Goal: Navigation & Orientation: Find specific page/section

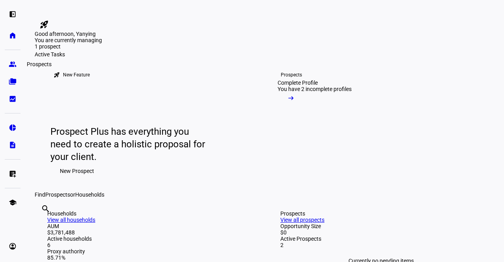
click at [14, 69] on link "group Prospects" at bounding box center [13, 64] width 16 height 16
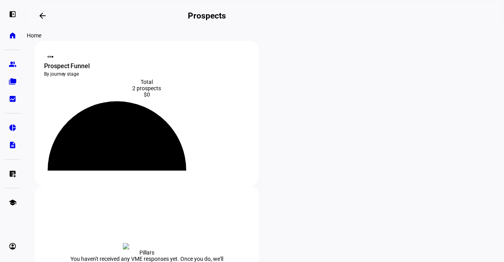
click at [11, 36] on eth-mat-symbol "home" at bounding box center [13, 36] width 8 height 8
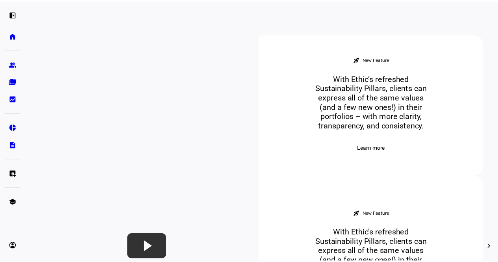
scroll to position [303, 0]
